Goal: Task Accomplishment & Management: Use online tool/utility

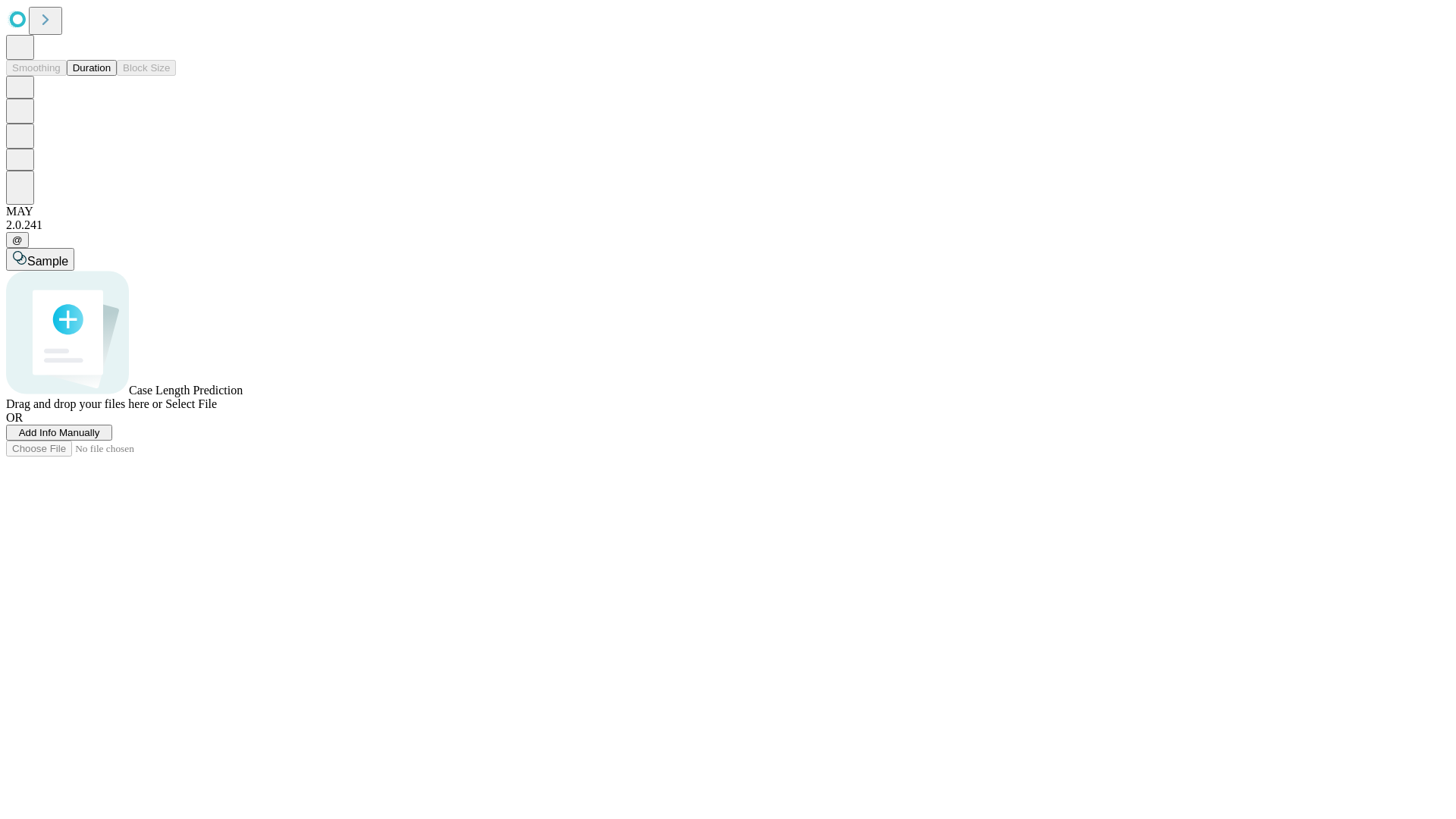
click at [111, 75] on button "Duration" at bounding box center [91, 67] width 50 height 16
click at [100, 438] on span "Add Info Manually" at bounding box center [59, 432] width 81 height 12
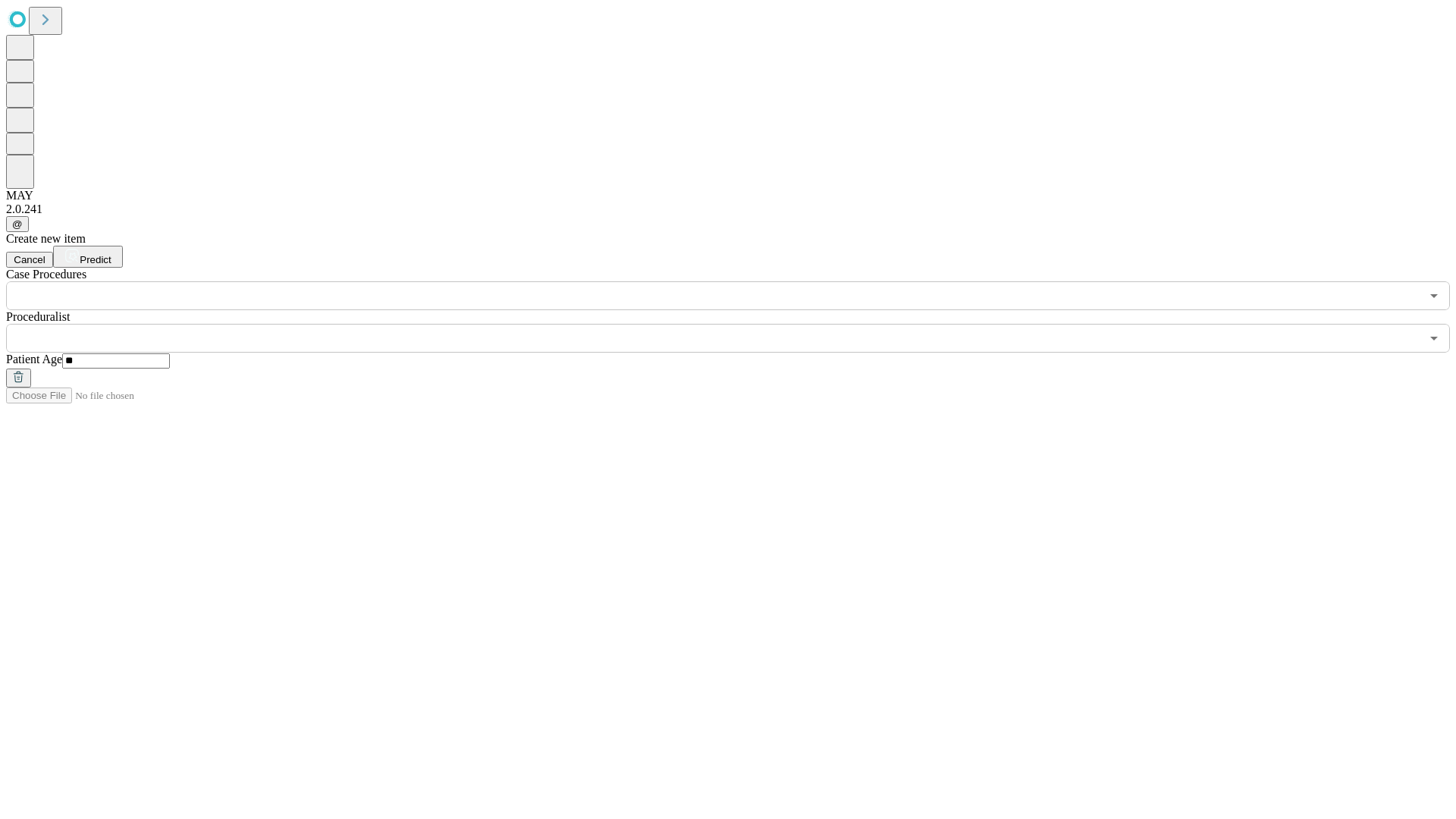
type input "**"
click at [739, 324] on input "text" at bounding box center [713, 338] width 1414 height 28
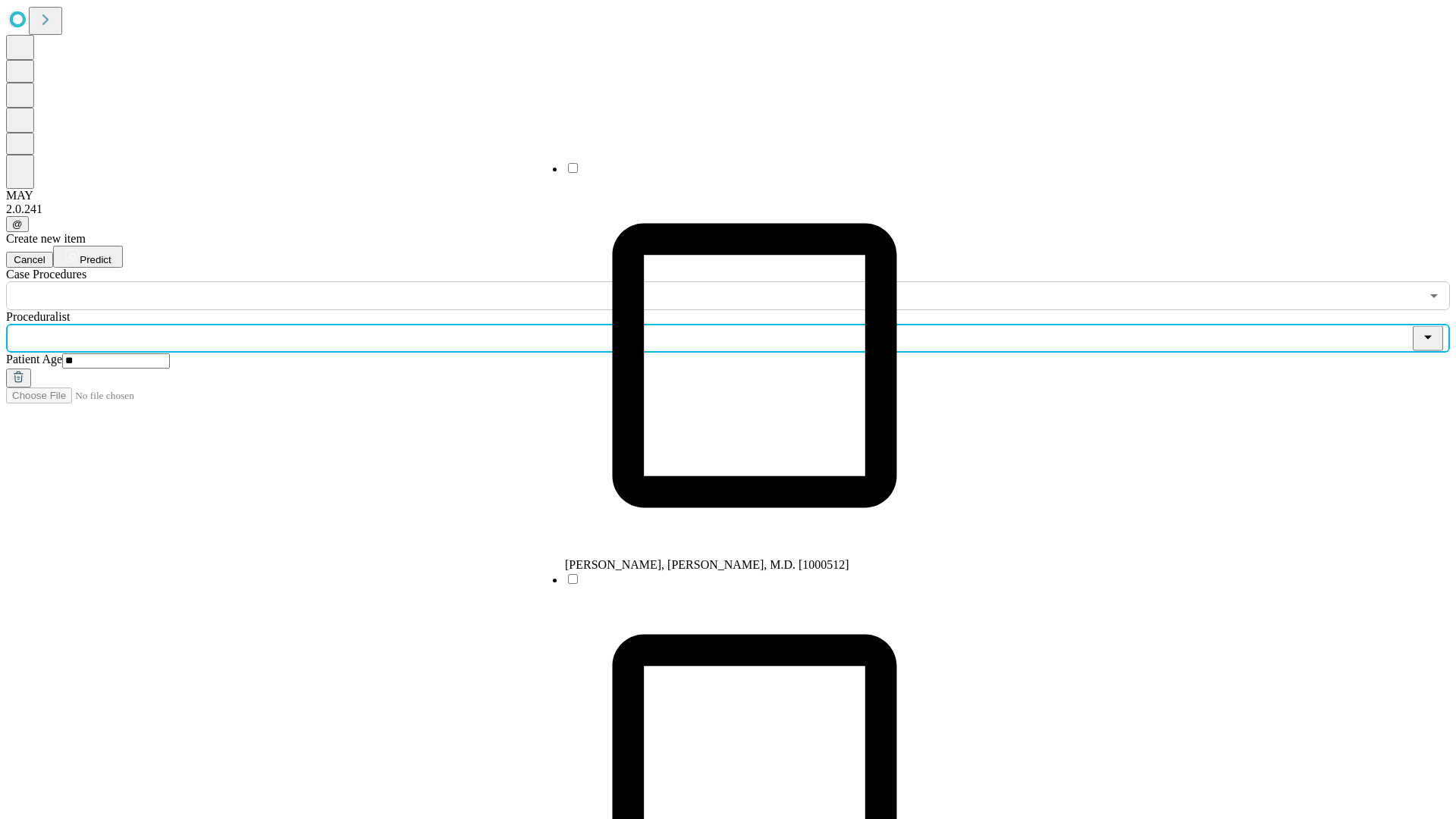
click at [740, 174] on li "[PERSON_NAME], [PERSON_NAME], M.D. [1000512]" at bounding box center [754, 366] width 379 height 411
click at [319, 281] on input "text" at bounding box center [713, 295] width 1414 height 28
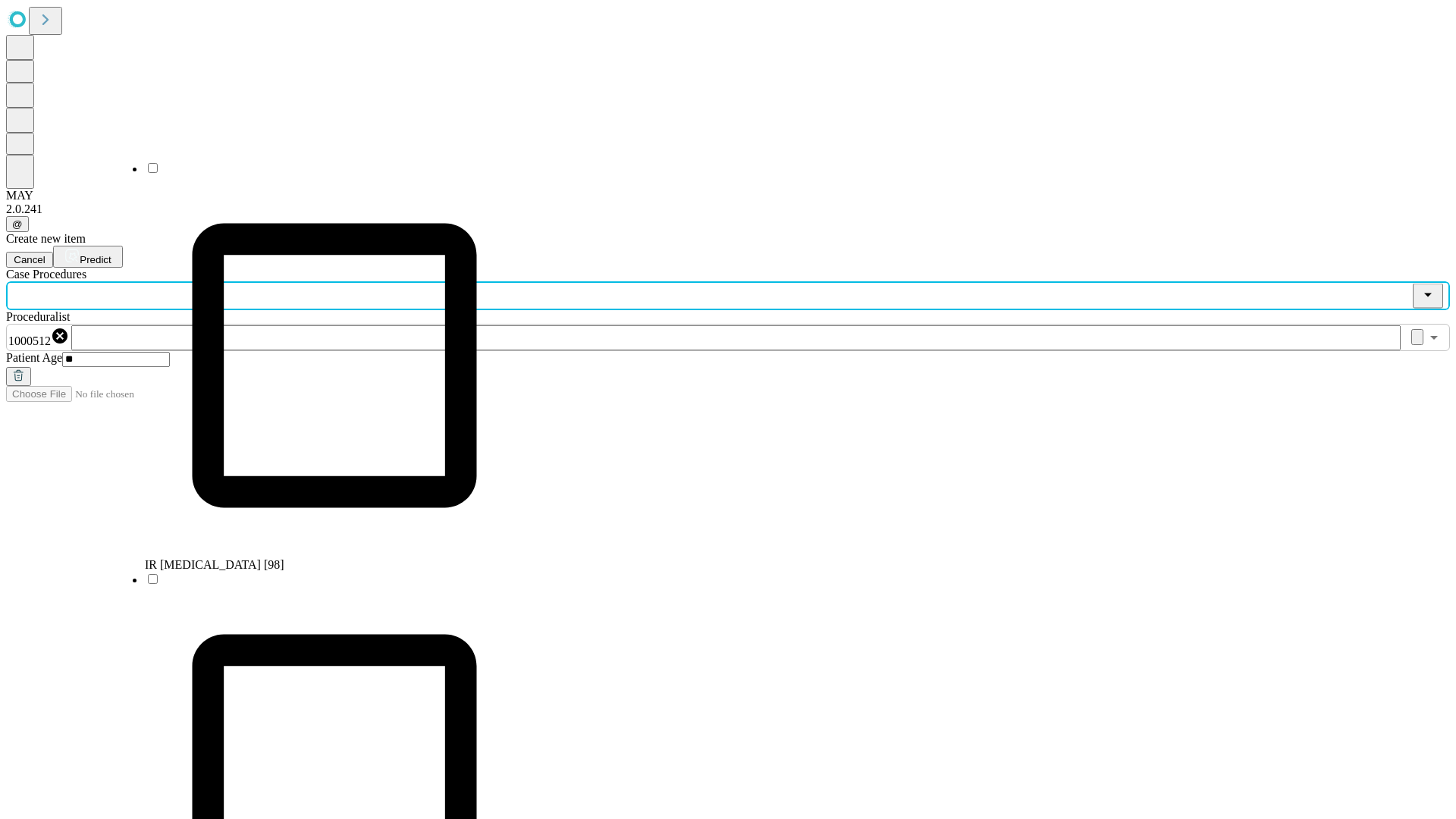
click at [320, 174] on li "IR [MEDICAL_DATA] [98]" at bounding box center [334, 366] width 379 height 411
